Goal: Find specific page/section: Find specific page/section

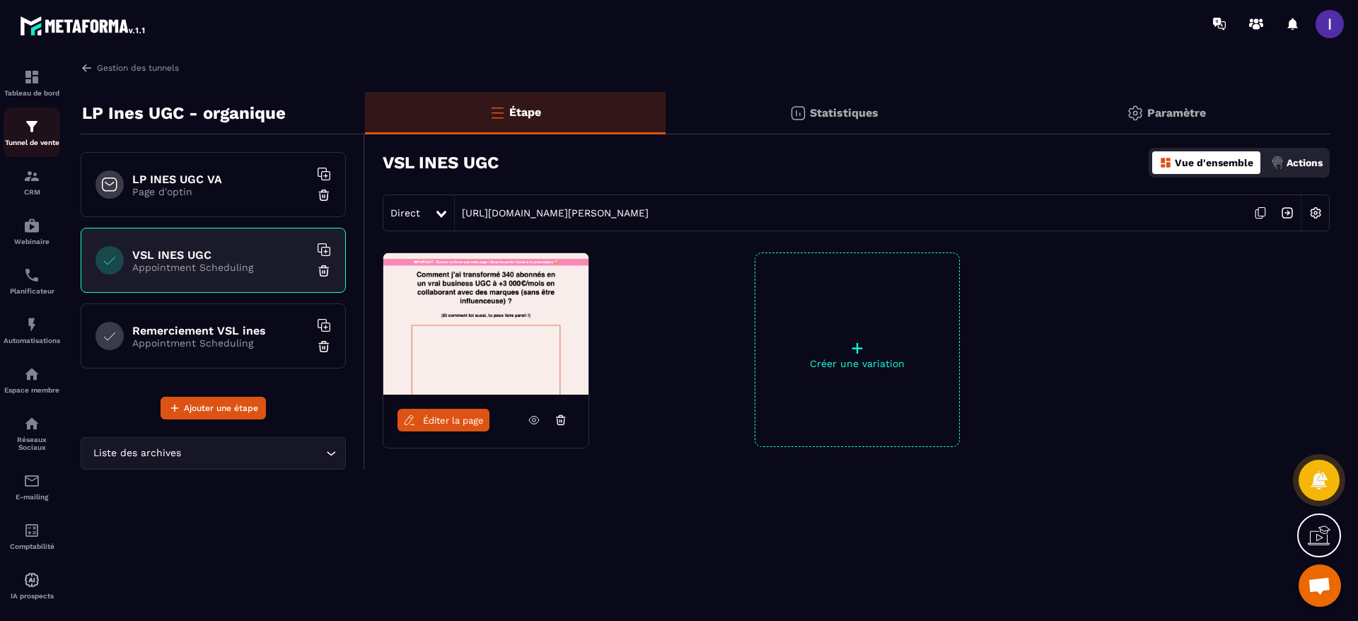
click at [28, 119] on img at bounding box center [31, 126] width 17 height 17
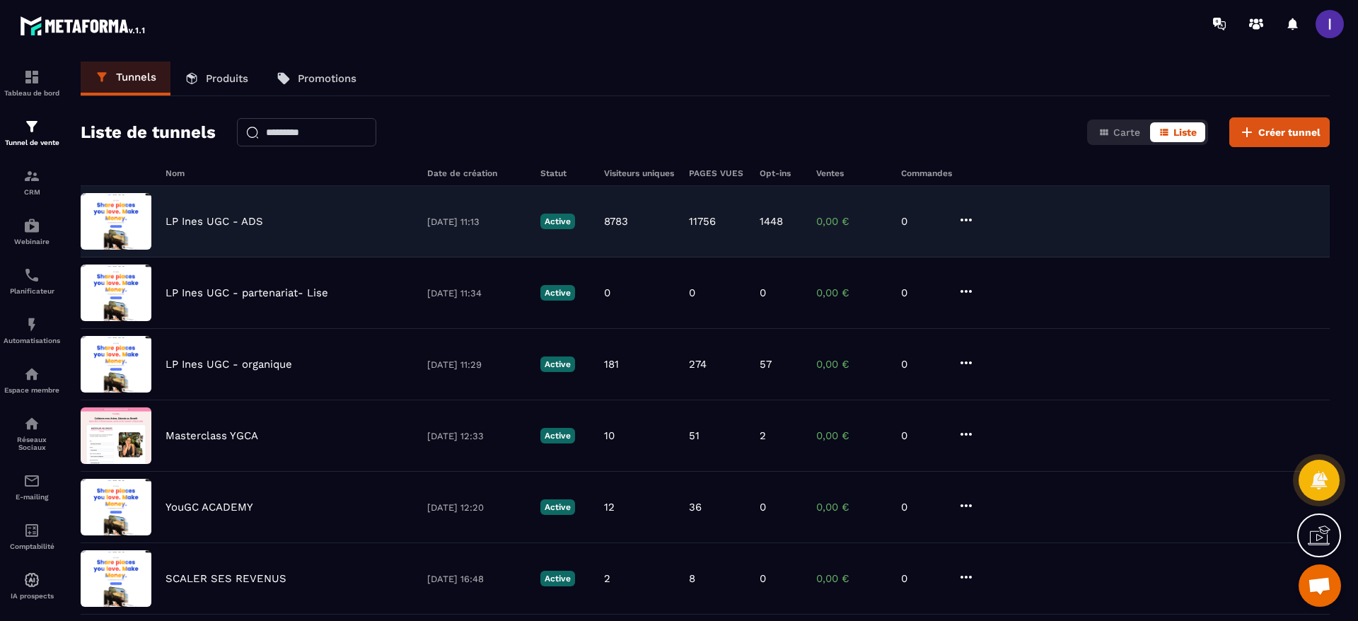
click at [237, 257] on div "LP [PERSON_NAME] UGC - ADS [DATE] 11:13 Active 8783 11756 1448 0,00 € 0" at bounding box center [705, 292] width 1249 height 71
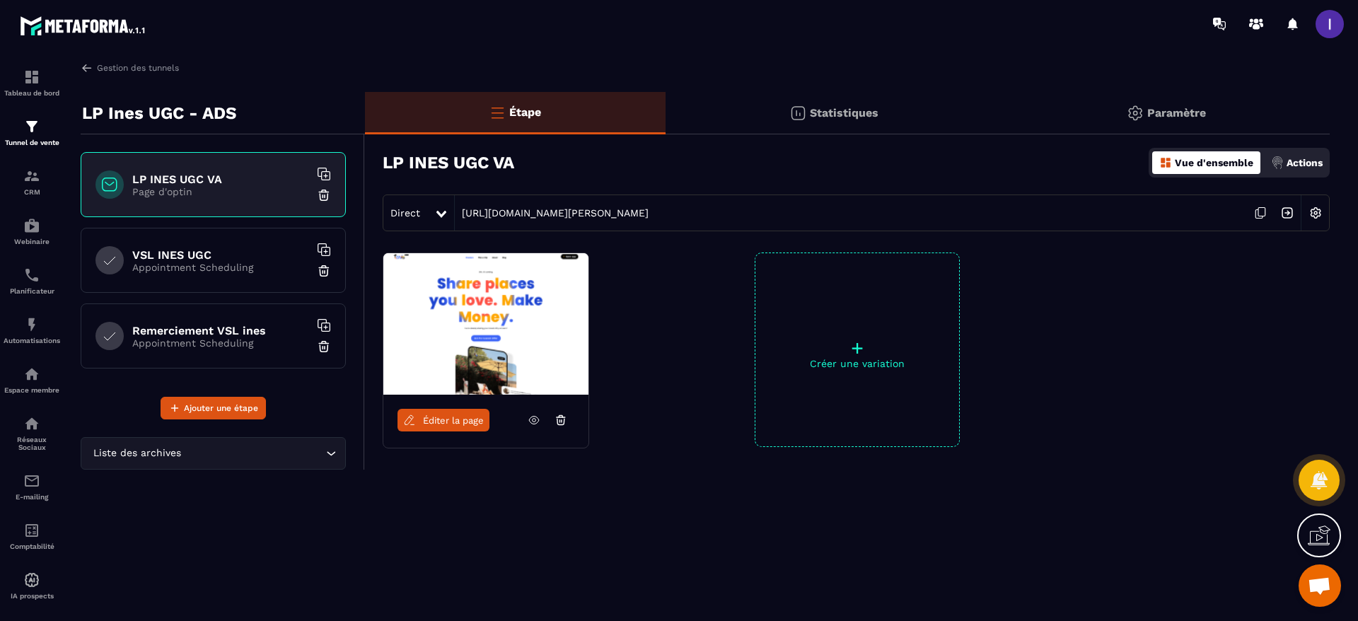
click at [194, 254] on h6 "VSL INES UGC" at bounding box center [220, 254] width 177 height 13
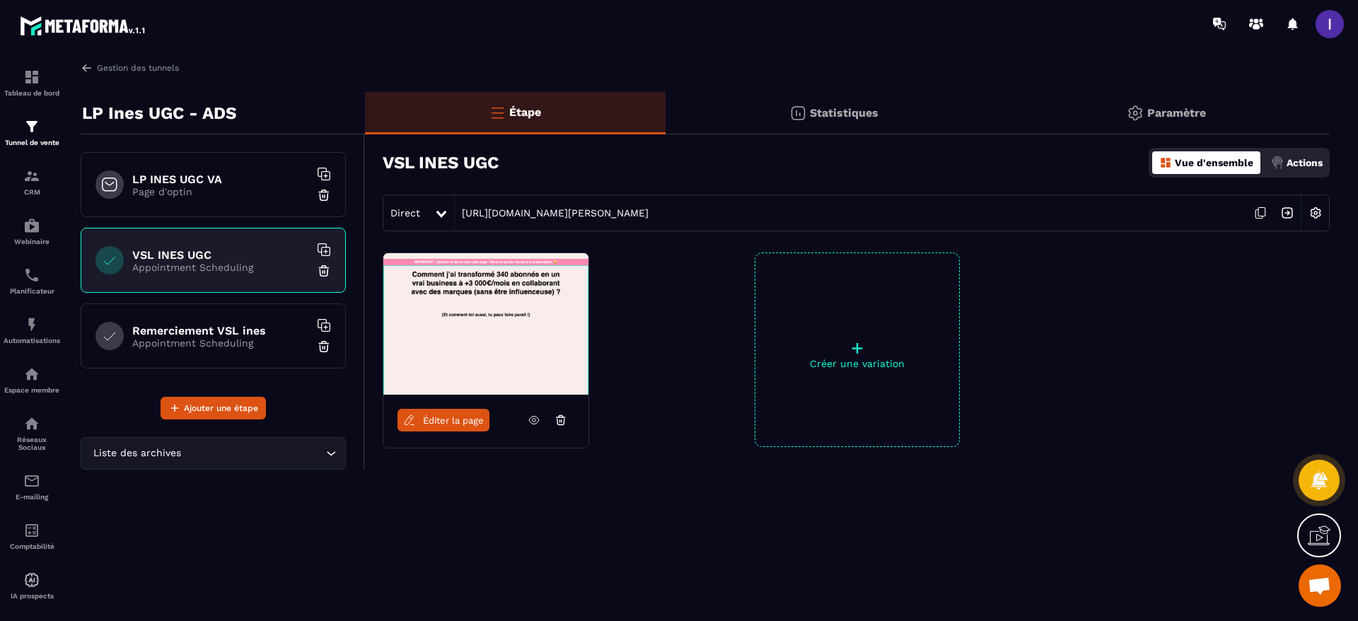
click at [467, 428] on link "Éditer la page" at bounding box center [443, 420] width 92 height 23
